Goal: Task Accomplishment & Management: Use online tool/utility

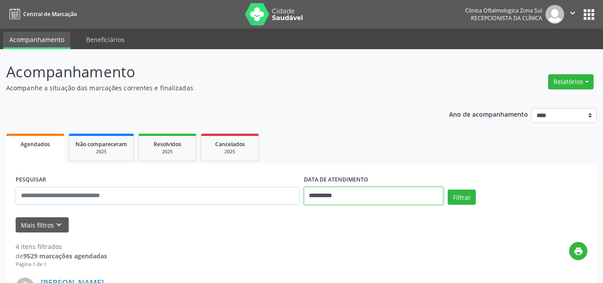
click at [310, 194] on input "**********" at bounding box center [374, 196] width 140 height 18
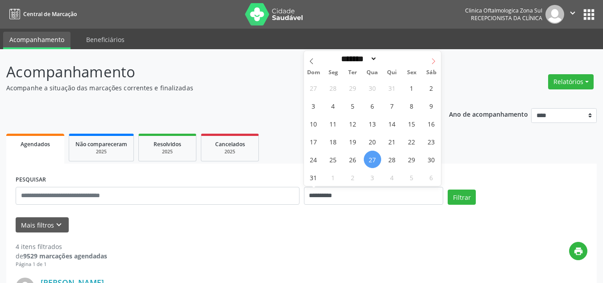
click at [433, 55] on span at bounding box center [433, 58] width 15 height 15
click at [434, 56] on span at bounding box center [433, 58] width 15 height 15
select select "*"
click at [374, 86] on span "1" at bounding box center [372, 87] width 17 height 17
type input "**********"
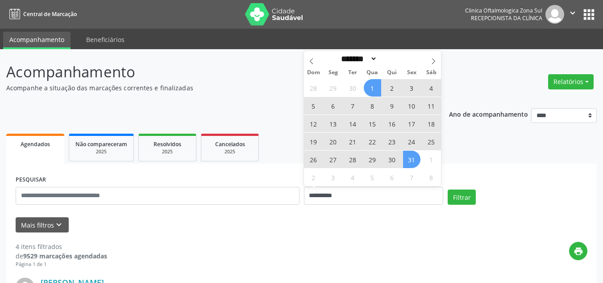
click at [416, 162] on span "31" at bounding box center [411, 158] width 17 height 17
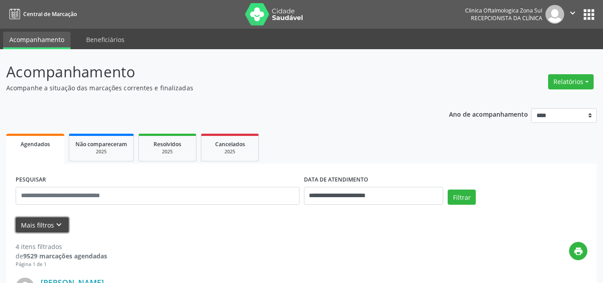
click at [42, 224] on button "Mais filtros keyboard_arrow_down" at bounding box center [42, 225] width 53 height 16
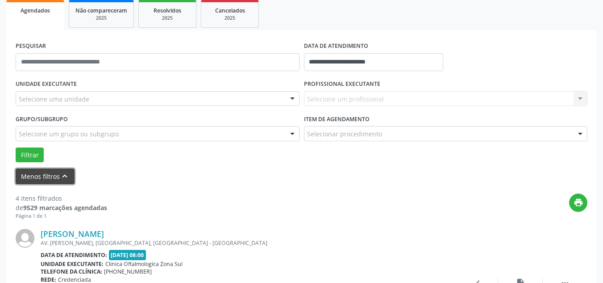
scroll to position [134, 0]
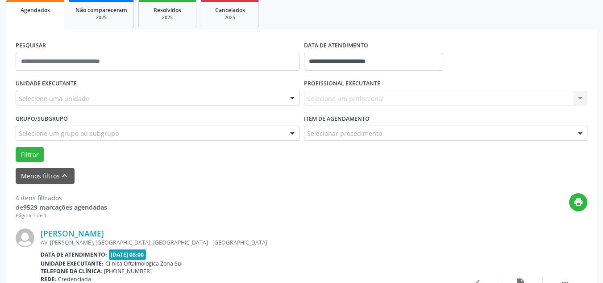
click at [170, 97] on div "Selecione uma unidade" at bounding box center [158, 98] width 284 height 15
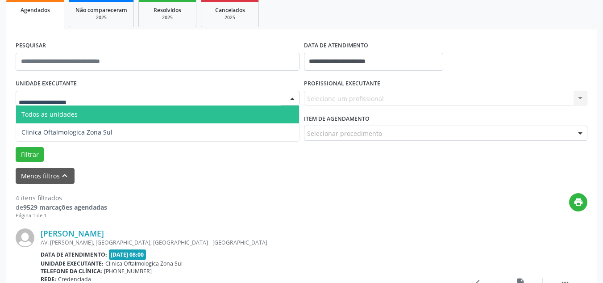
click at [122, 126] on span "Clinica Oftalmologica Zona Sul" at bounding box center [157, 132] width 283 height 18
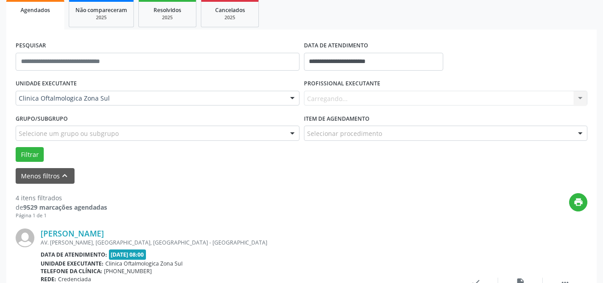
click at [340, 99] on div "Carregando... Nenhum resultado encontrado para: " " Não há nenhuma opção para s…" at bounding box center [446, 98] width 284 height 15
click at [378, 91] on div "Todos os profissionais" at bounding box center [446, 98] width 284 height 15
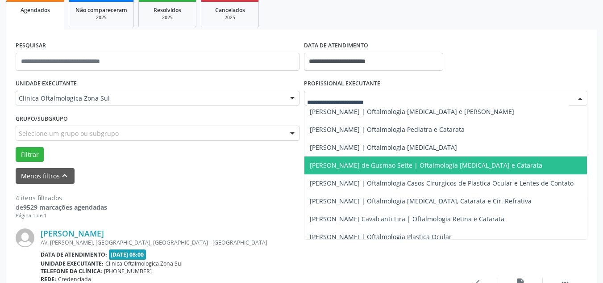
scroll to position [87, 0]
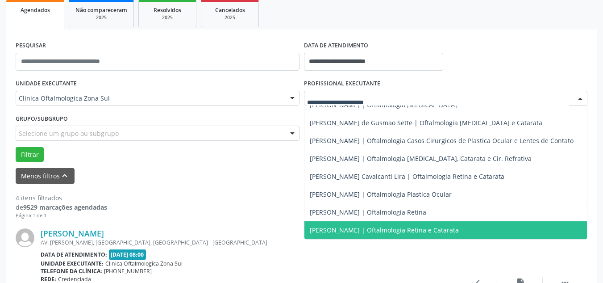
click at [333, 225] on span "[PERSON_NAME] | Oftalmologia Retina e Catarata" at bounding box center [384, 229] width 149 height 8
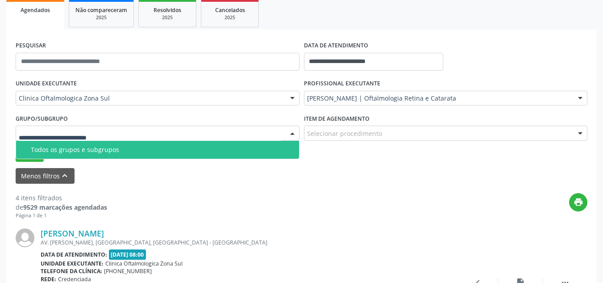
click at [89, 154] on span "Todos os grupos e subgrupos" at bounding box center [157, 150] width 283 height 18
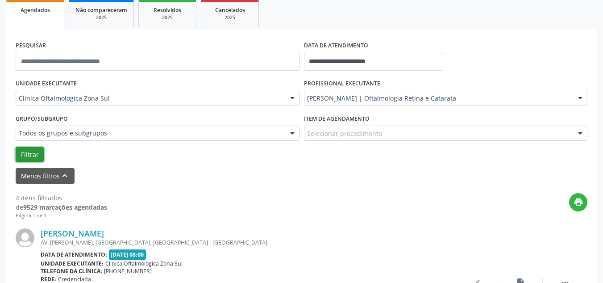
click at [24, 148] on button "Filtrar" at bounding box center [30, 154] width 28 height 15
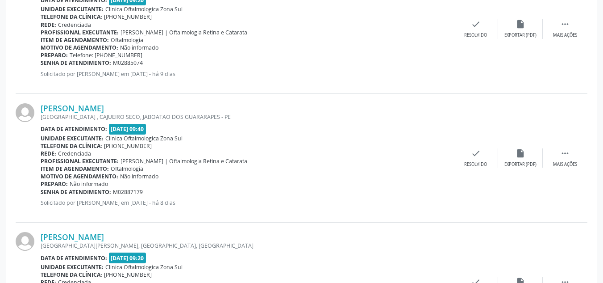
scroll to position [471, 0]
